Goal: Task Accomplishment & Management: Manage account settings

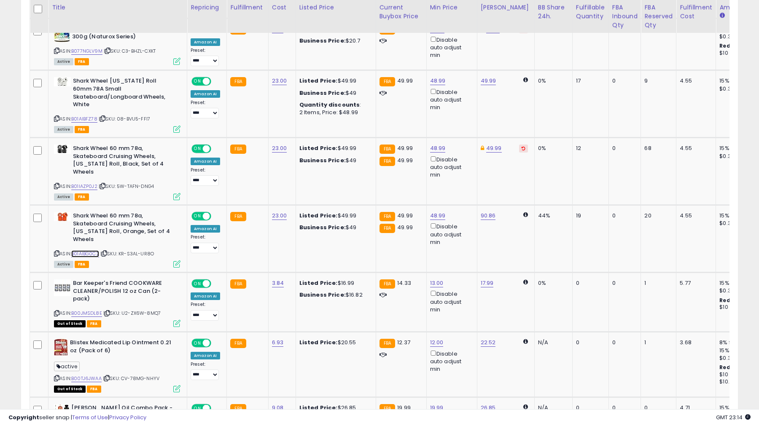
scroll to position [173, 415]
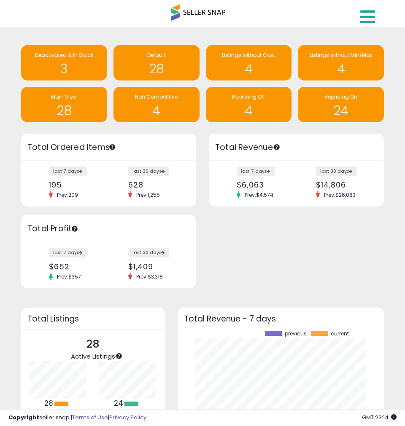
drag, startPoint x: 369, startPoint y: 17, endPoint x: 377, endPoint y: 30, distance: 15.5
click at [370, 17] on icon at bounding box center [367, 16] width 15 height 17
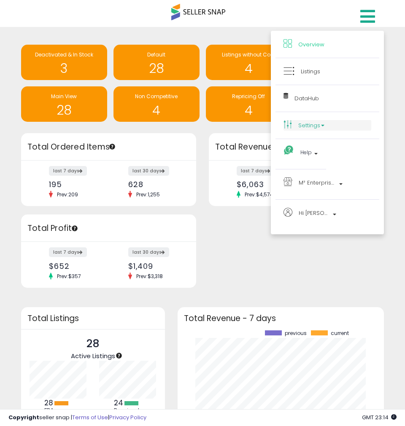
scroll to position [8, 0]
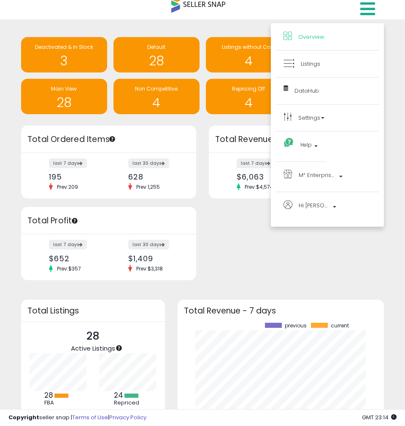
click at [311, 103] on li "DataHub" at bounding box center [327, 91] width 104 height 27
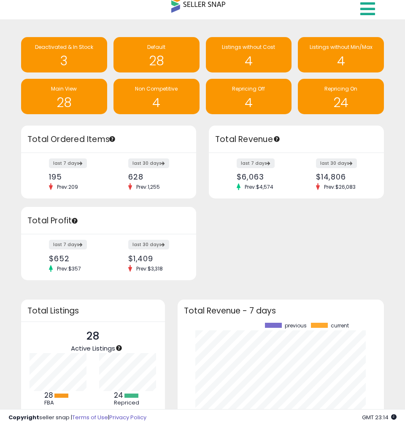
click at [356, 13] on link at bounding box center [369, 7] width 30 height 30
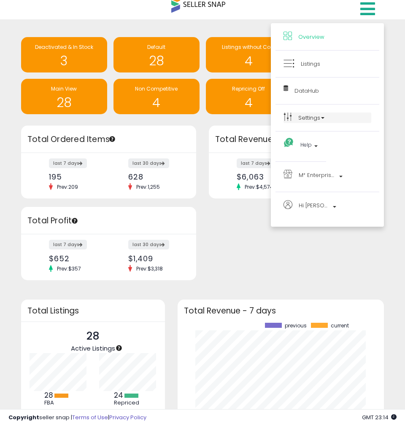
click at [330, 113] on link "Settings" at bounding box center [327, 118] width 88 height 11
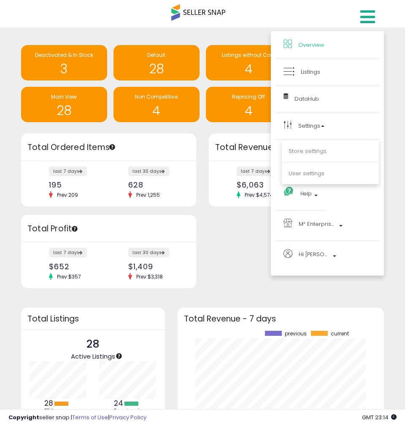
click at [303, 155] on li "Store settings" at bounding box center [330, 151] width 96 height 21
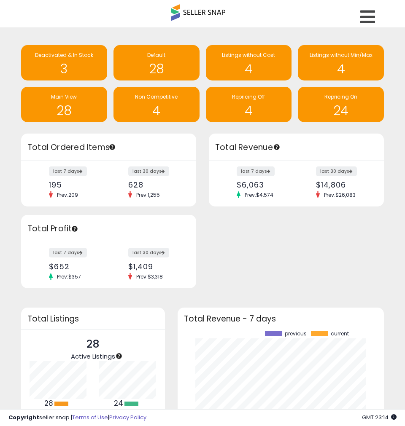
click at [367, 27] on div "Retrieving insights data.. Deactivated & In Stock 3 Default 28 Listings without…" at bounding box center [202, 273] width 405 height 493
drag, startPoint x: 371, startPoint y: 19, endPoint x: 365, endPoint y: 26, distance: 8.7
click at [371, 20] on icon at bounding box center [367, 16] width 15 height 17
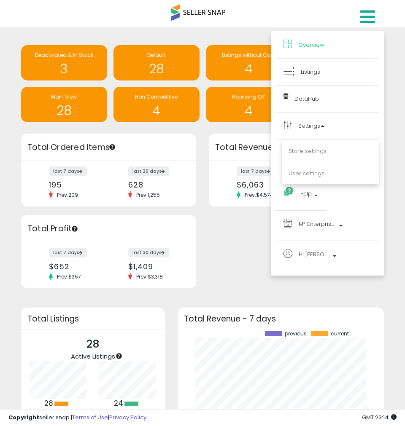
scroll to position [0, 0]
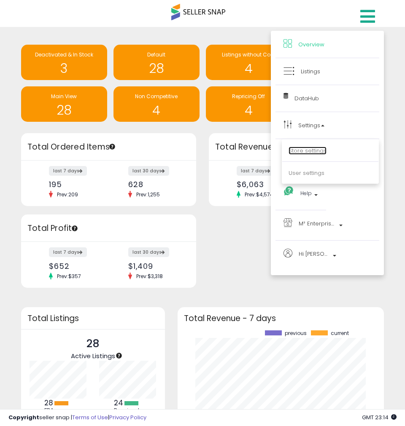
click at [314, 154] on link "Store settings" at bounding box center [307, 151] width 38 height 8
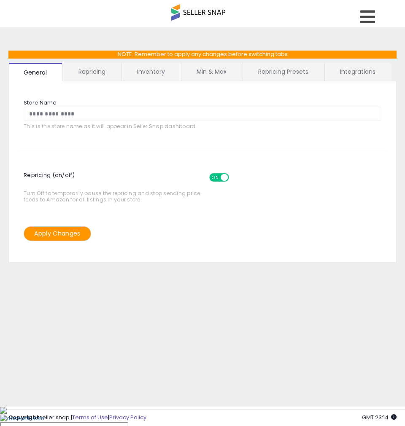
click at [94, 75] on link "Repricing" at bounding box center [91, 72] width 57 height 18
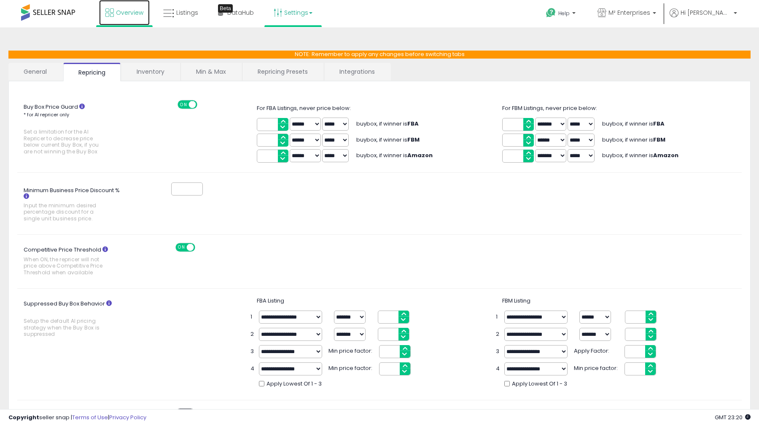
click at [133, 13] on span "Overview" at bounding box center [129, 12] width 27 height 8
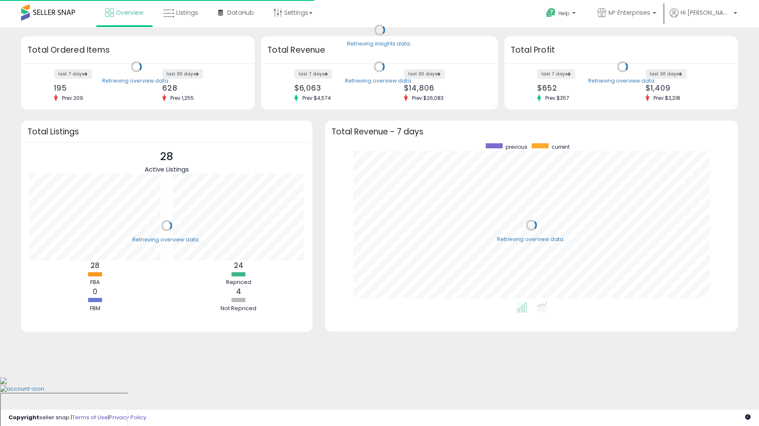
scroll to position [159, 396]
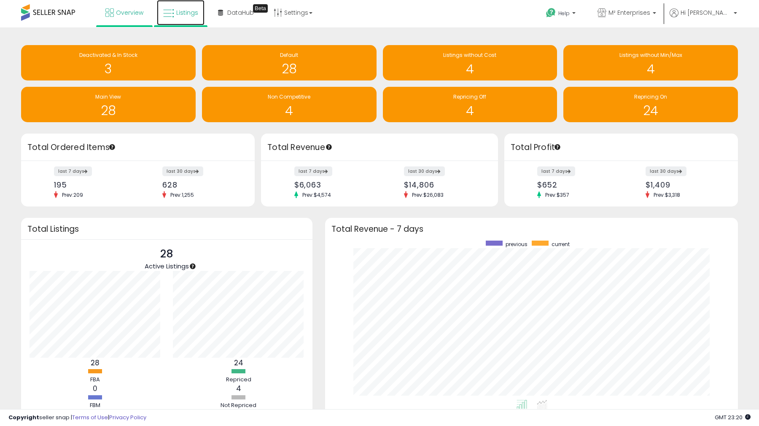
click at [177, 17] on link "Listings" at bounding box center [181, 12] width 48 height 25
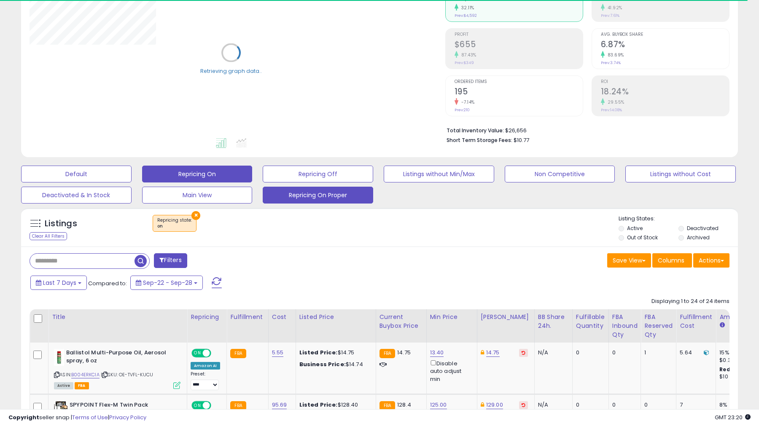
scroll to position [105, 0]
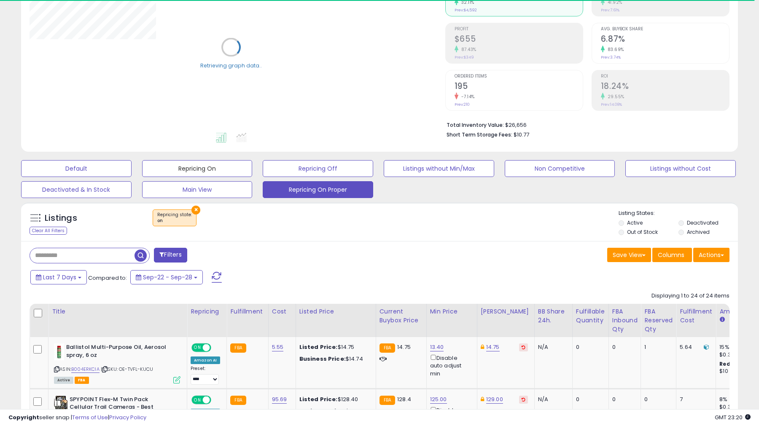
click at [214, 165] on button "Repricing On" at bounding box center [197, 168] width 110 height 17
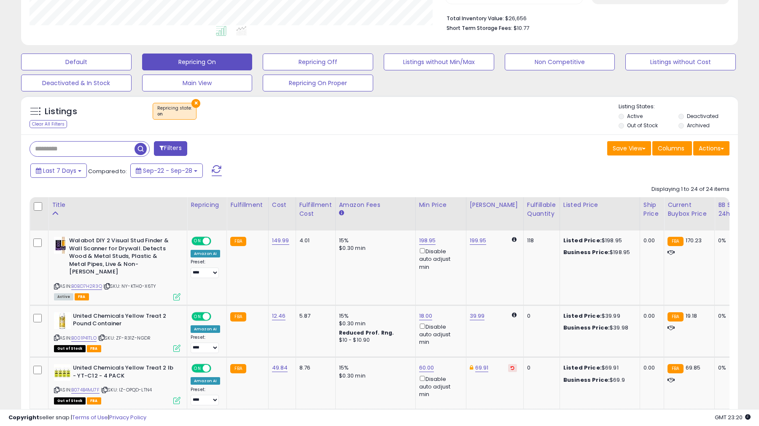
scroll to position [226, 0]
